Goal: Task Accomplishment & Management: Manage account settings

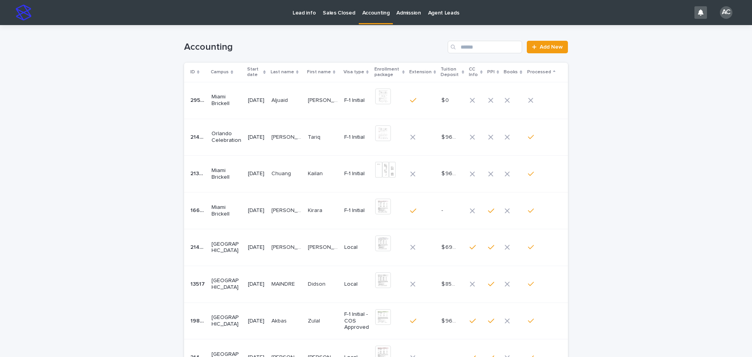
click at [268, 108] on td "[DATE]" at bounding box center [256, 100] width 23 height 37
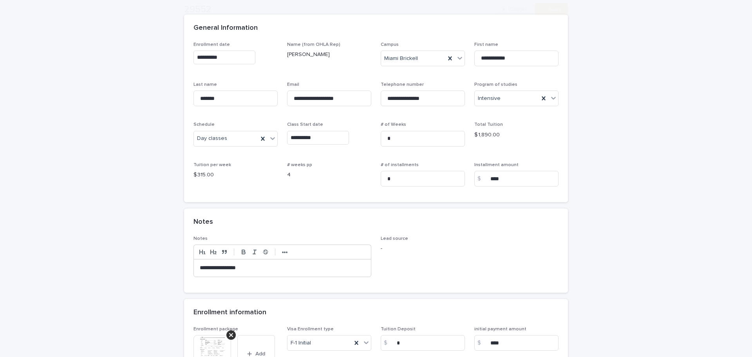
scroll to position [157, 0]
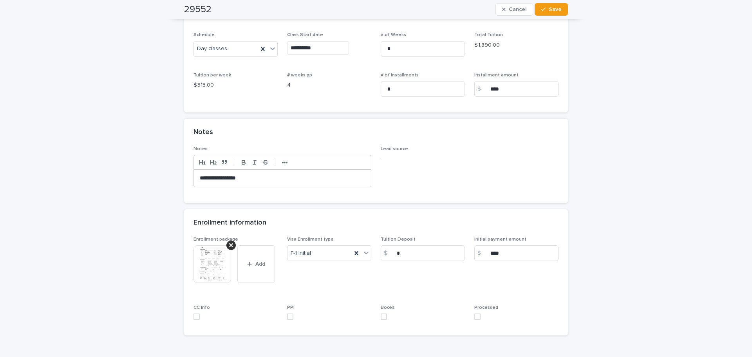
click at [202, 266] on img at bounding box center [213, 264] width 38 height 38
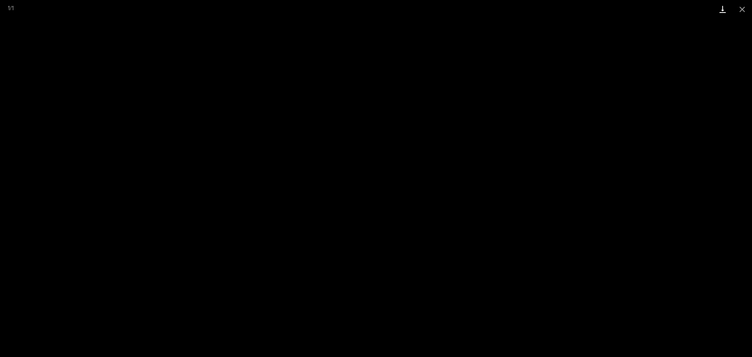
click at [729, 13] on link "Download" at bounding box center [723, 9] width 20 height 18
click at [738, 11] on button "Close gallery" at bounding box center [743, 9] width 20 height 18
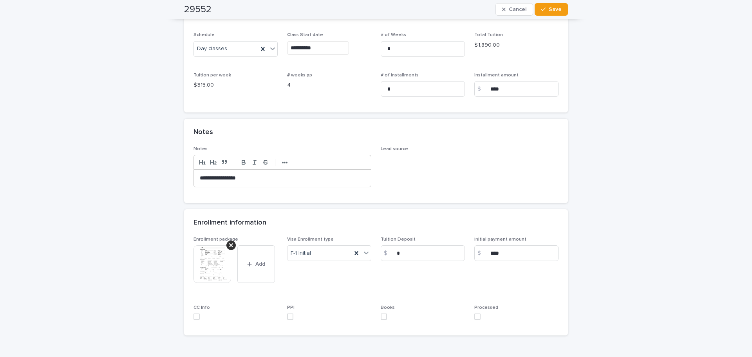
scroll to position [203, 0]
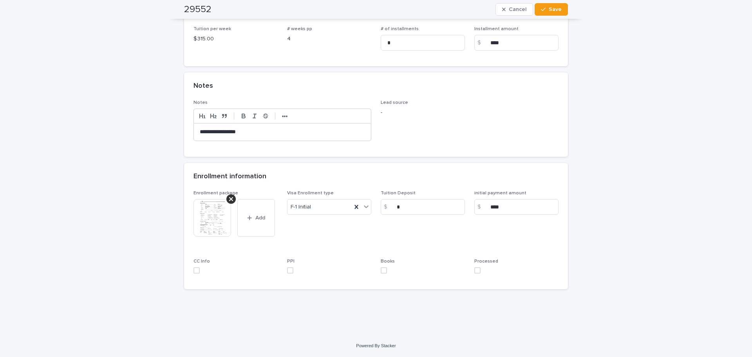
click at [254, 132] on p "**********" at bounding box center [282, 132] width 165 height 8
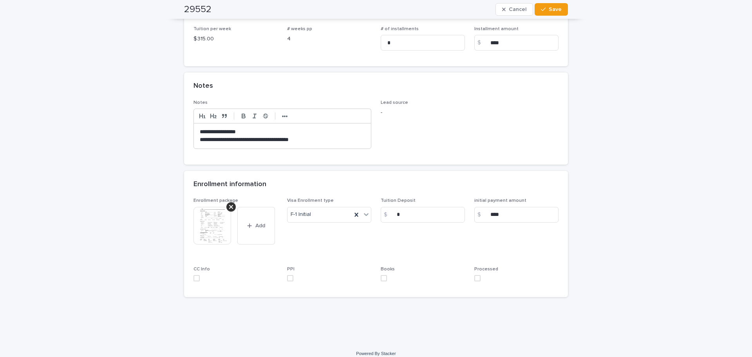
click at [474, 279] on span at bounding box center [477, 278] width 6 height 6
click at [561, 4] on button "Save" at bounding box center [551, 9] width 33 height 13
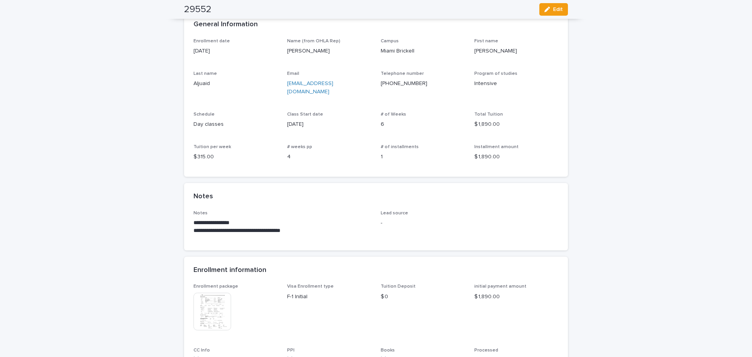
scroll to position [0, 0]
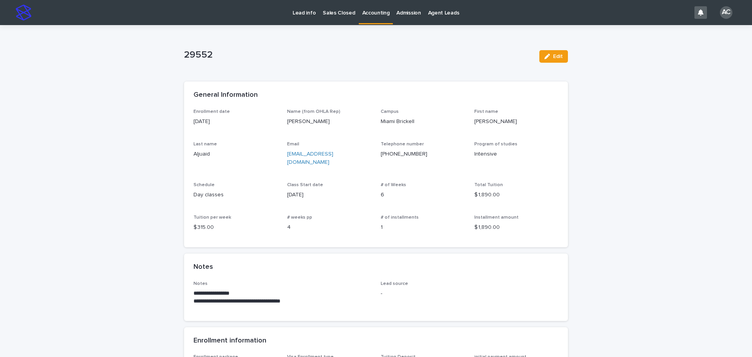
click at [364, 11] on p "Accounting" at bounding box center [375, 8] width 27 height 16
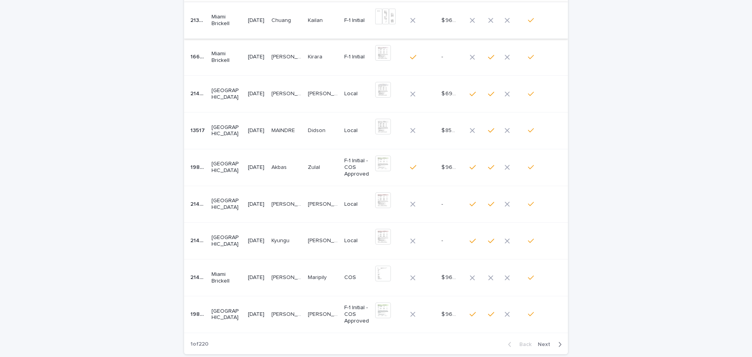
scroll to position [25, 0]
